Goal: Information Seeking & Learning: Learn about a topic

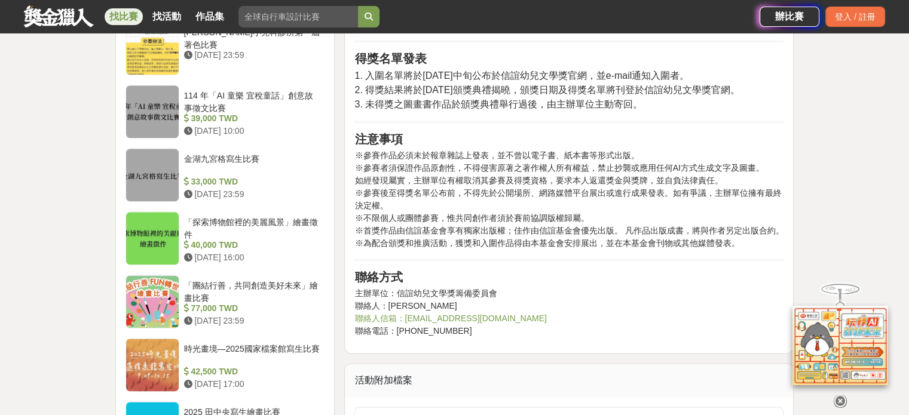
scroll to position [1369, 0]
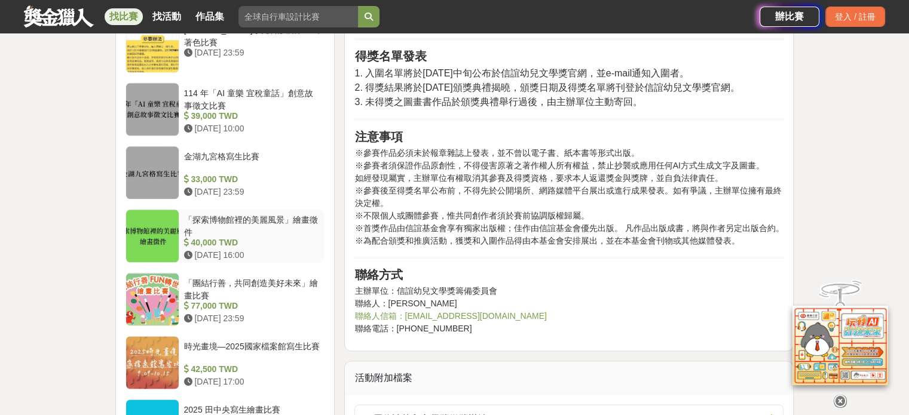
click at [306, 214] on div "「探索博物館裡的美麗風景」繪畫徵件" at bounding box center [252, 225] width 136 height 23
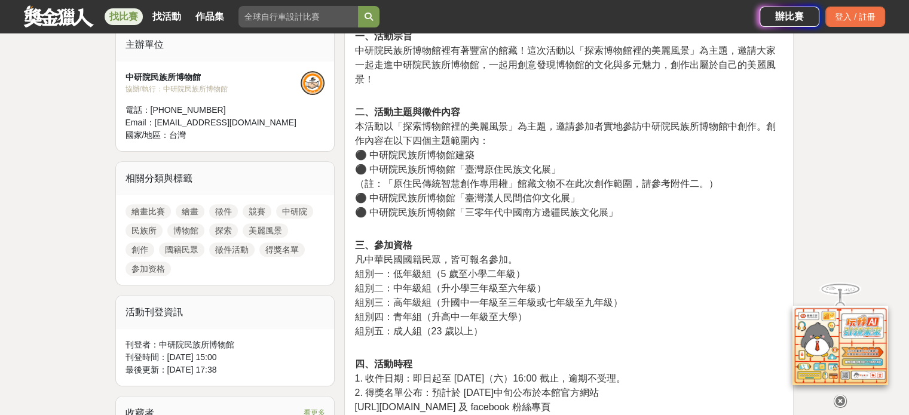
scroll to position [414, 0]
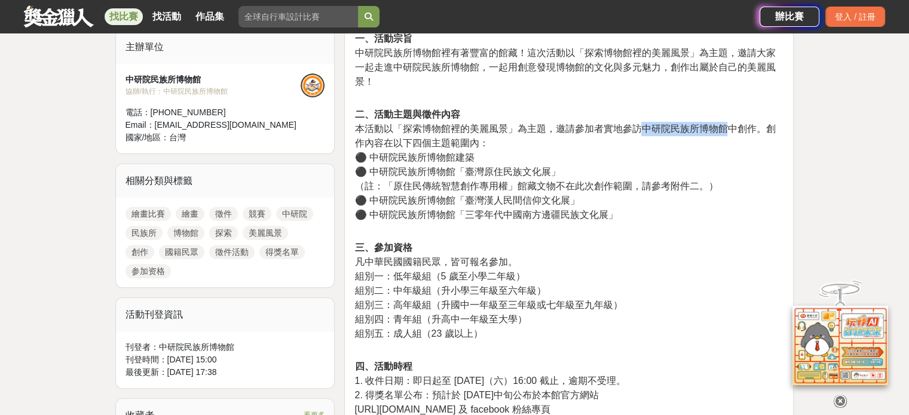
drag, startPoint x: 642, startPoint y: 123, endPoint x: 727, endPoint y: 125, distance: 85.5
click at [727, 125] on span "本活動以「探索博物館裡的美麗風景」為主題，邀請參加者實地參訪中研院民族所博物館中創作。創作內容在以下四個主題範圍內：" at bounding box center [564, 136] width 421 height 25
copy span "中研院民族所博物館"
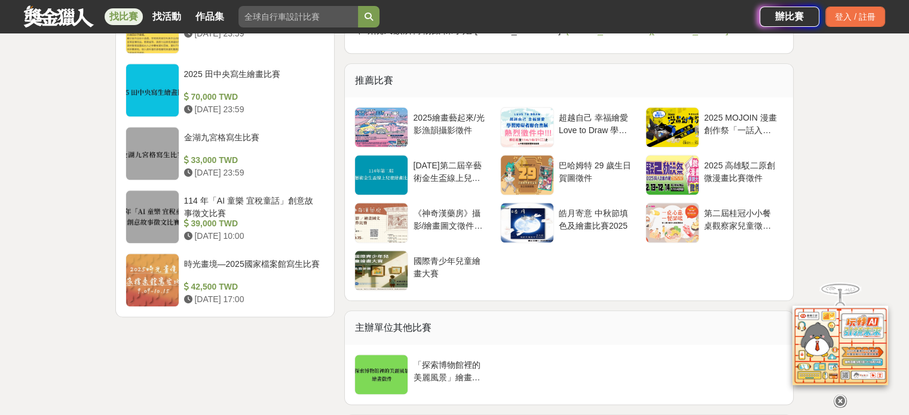
scroll to position [1390, 0]
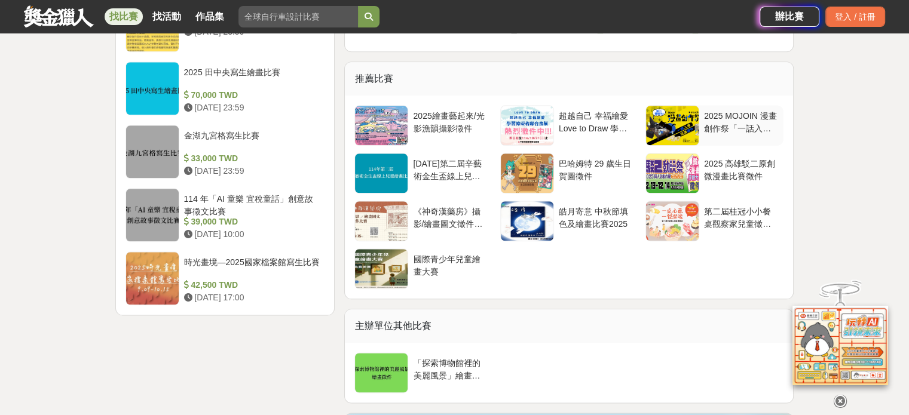
click at [717, 117] on div "2025 MOJOIN 漫畫創作祭「一話入魂」！" at bounding box center [741, 121] width 75 height 23
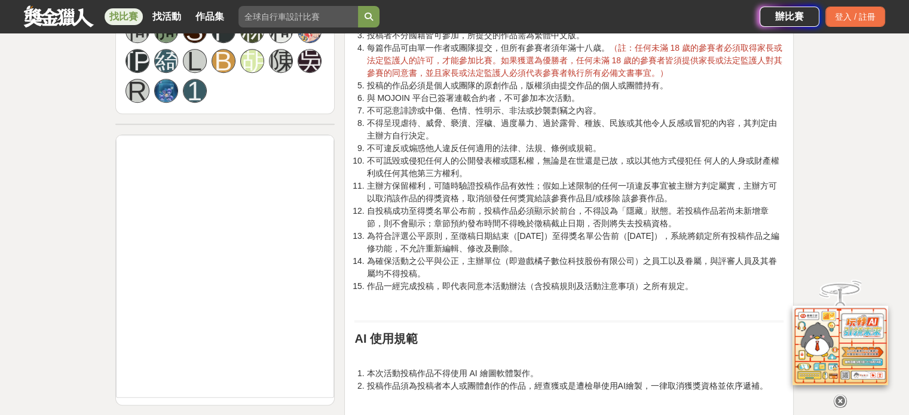
scroll to position [885, 0]
